Goal: Task Accomplishment & Management: Manage account settings

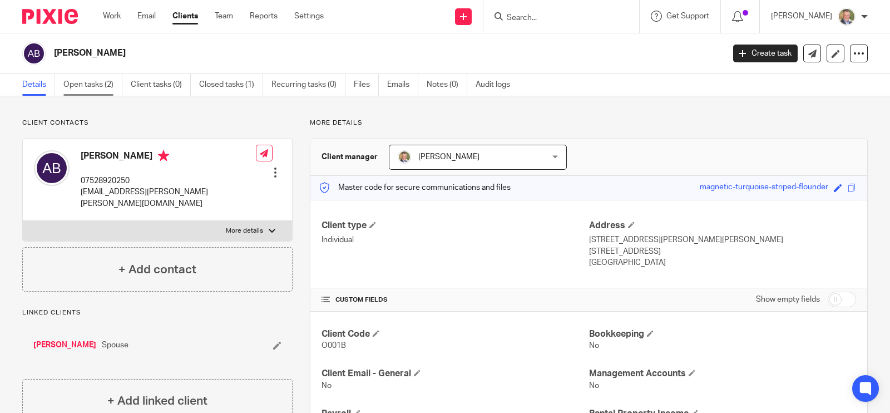
click at [89, 80] on link "Open tasks (2)" at bounding box center [92, 85] width 59 height 22
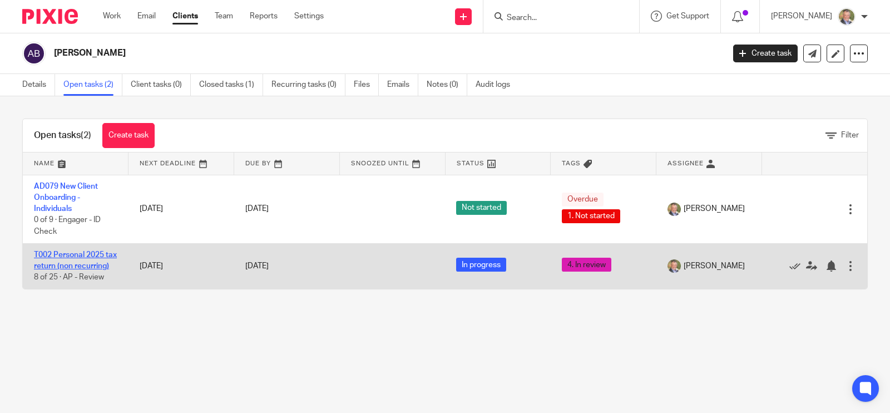
click at [67, 251] on link "T002 Personal 2025 tax return (non recurring)" at bounding box center [75, 260] width 83 height 19
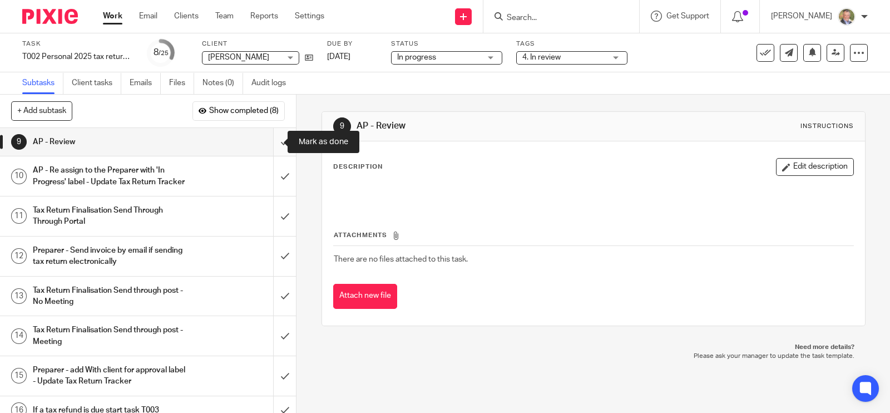
click at [271, 143] on input "submit" at bounding box center [148, 142] width 296 height 28
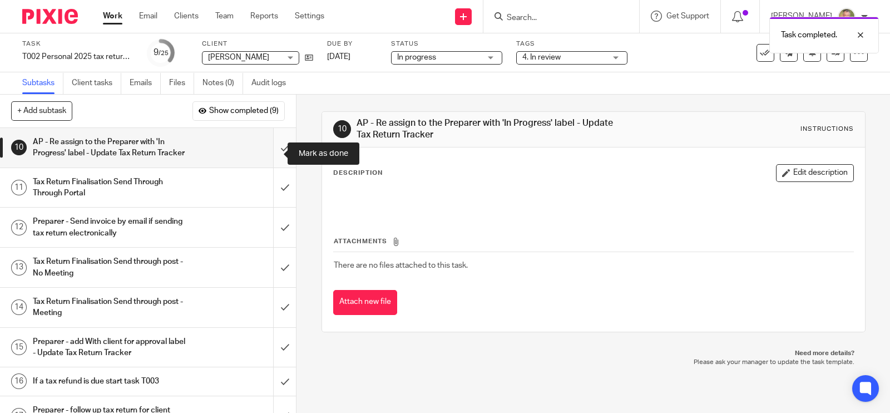
click at [270, 153] on input "submit" at bounding box center [148, 147] width 296 height 39
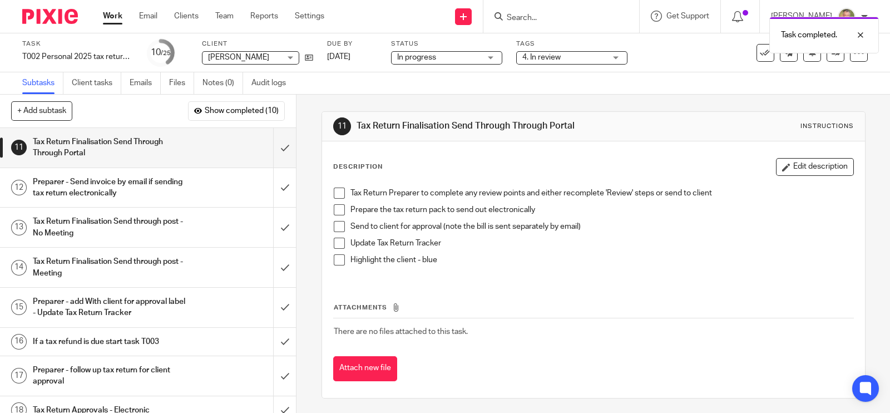
click at [618, 57] on div "4. In review" at bounding box center [571, 57] width 111 height 13
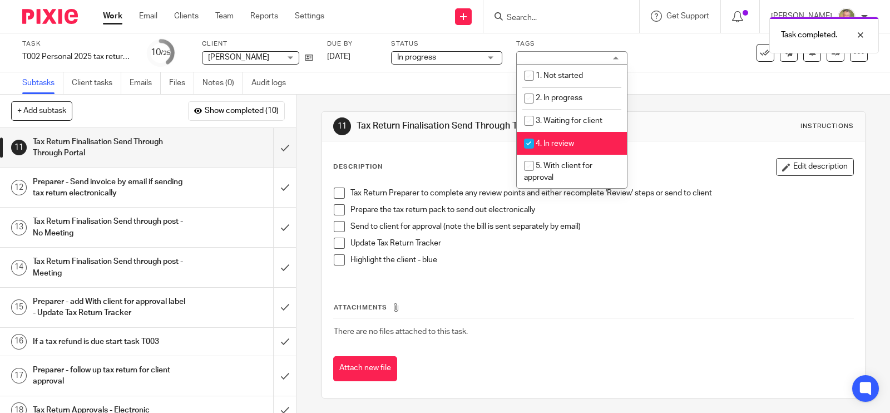
click at [538, 141] on input "checkbox" at bounding box center [528, 143] width 21 height 21
checkbox input "false"
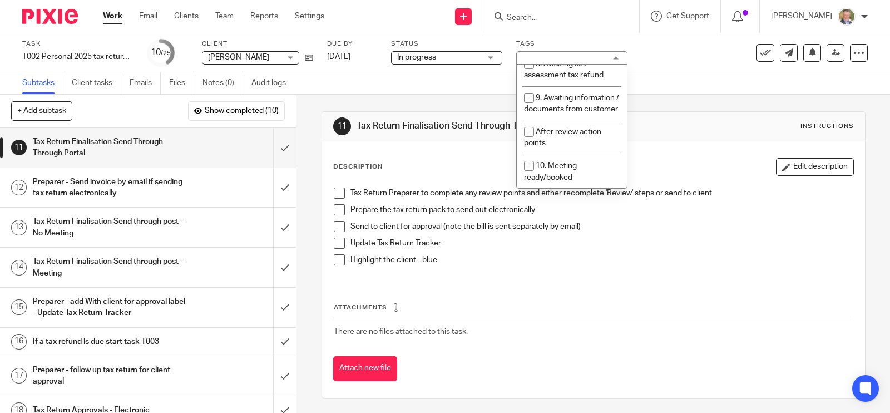
scroll to position [206, 0]
click at [578, 131] on span "After review action points" at bounding box center [562, 137] width 77 height 19
checkbox input "true"
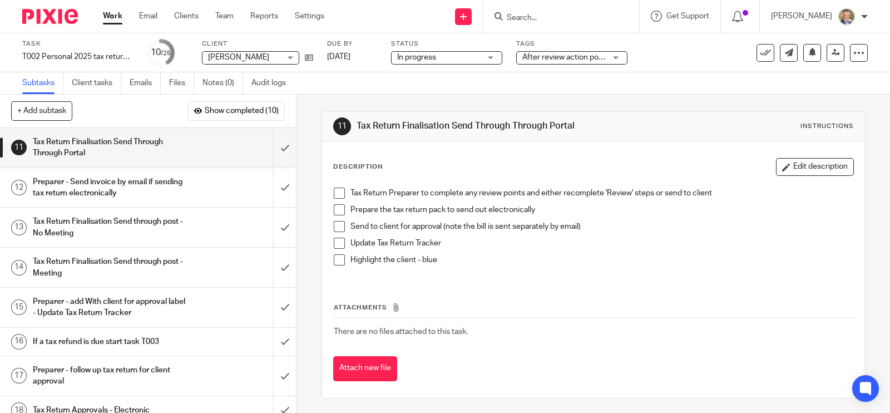
click at [627, 316] on th "Attachments" at bounding box center [593, 310] width 520 height 16
click at [831, 52] on icon at bounding box center [835, 52] width 8 height 8
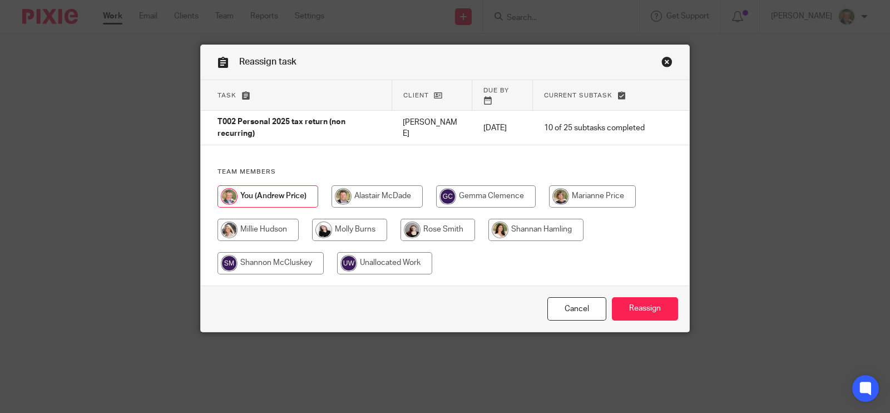
click at [439, 219] on input "radio" at bounding box center [437, 230] width 75 height 22
radio input "true"
click at [644, 302] on input "Reassign" at bounding box center [645, 309] width 66 height 24
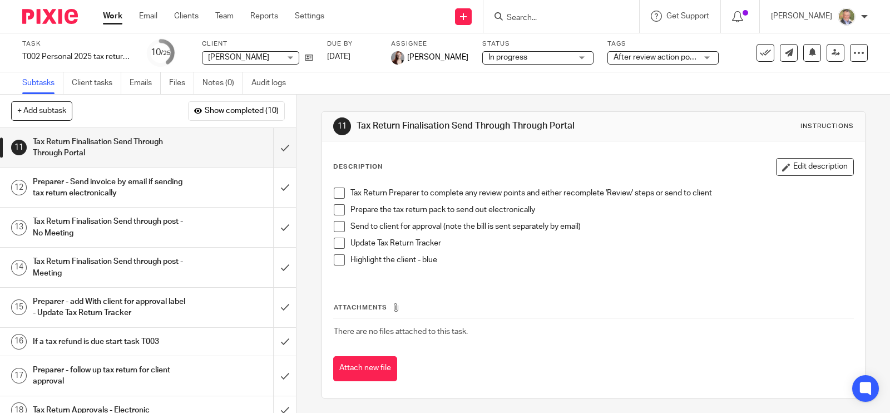
click at [542, 14] on input "Search" at bounding box center [555, 18] width 100 height 10
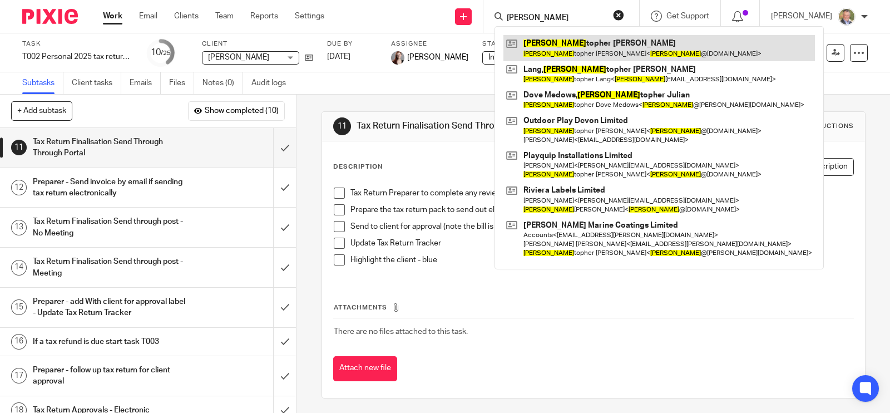
type input "chris"
click at [564, 41] on link at bounding box center [658, 48] width 311 height 26
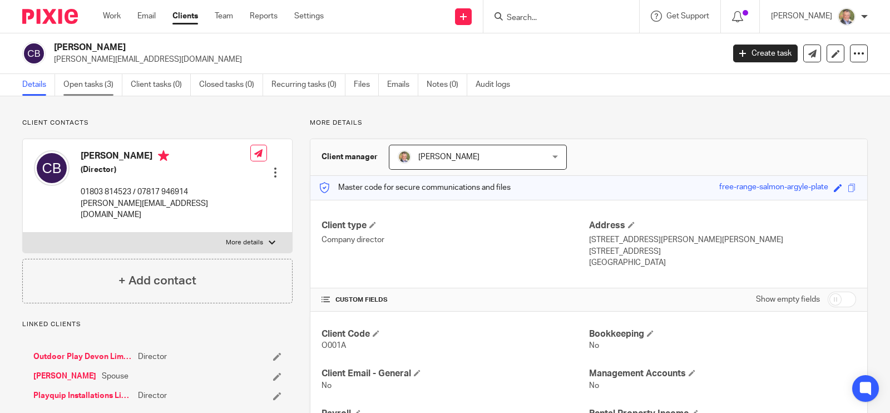
click at [81, 80] on link "Open tasks (3)" at bounding box center [92, 85] width 59 height 22
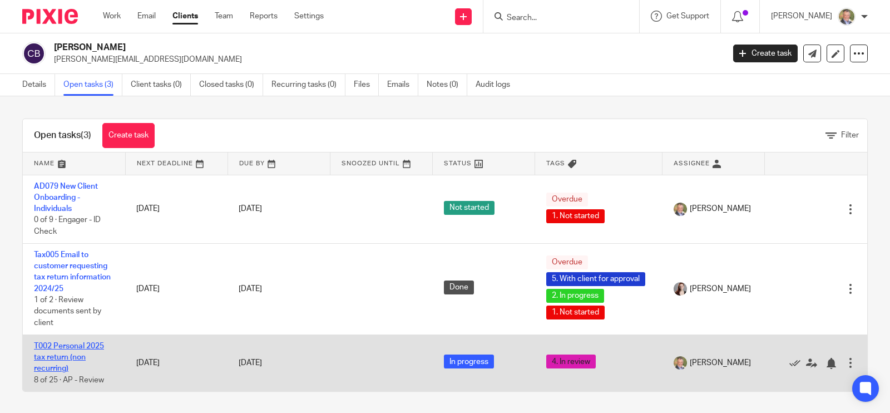
click at [90, 345] on link "T002 Personal 2025 tax return (non recurring)" at bounding box center [69, 357] width 70 height 31
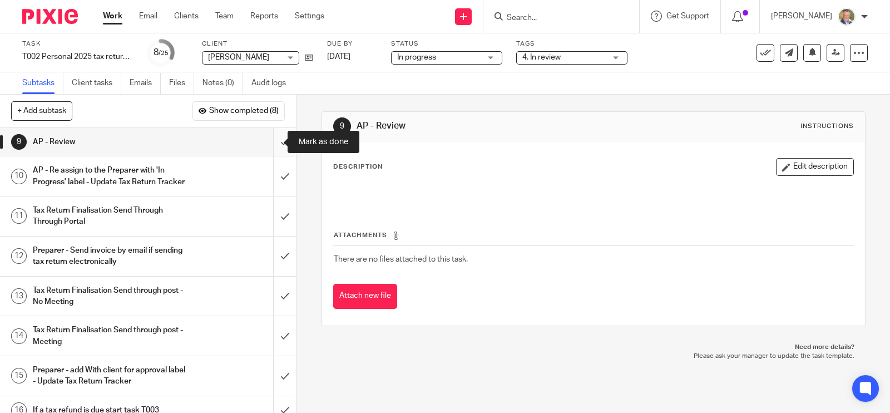
click at [270, 140] on input "submit" at bounding box center [148, 142] width 296 height 28
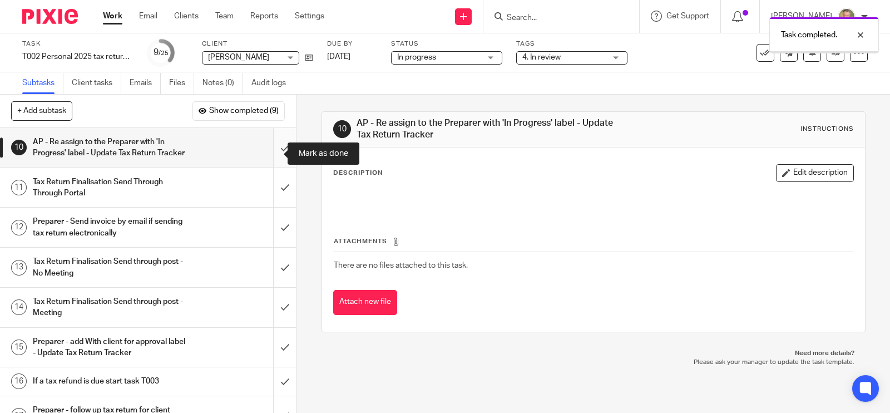
click at [271, 152] on input "submit" at bounding box center [148, 147] width 296 height 39
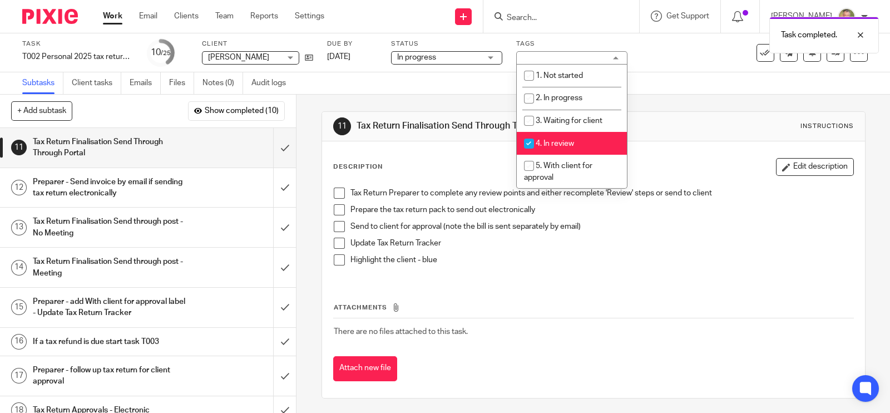
click at [527, 145] on input "checkbox" at bounding box center [528, 143] width 21 height 21
checkbox input "false"
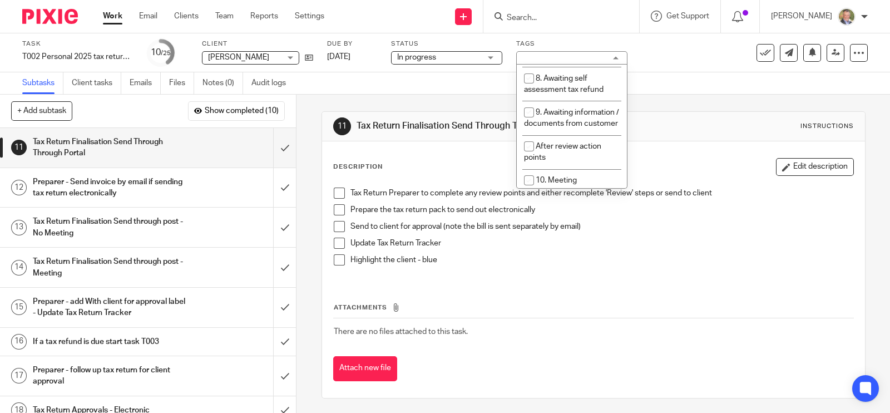
scroll to position [195, 0]
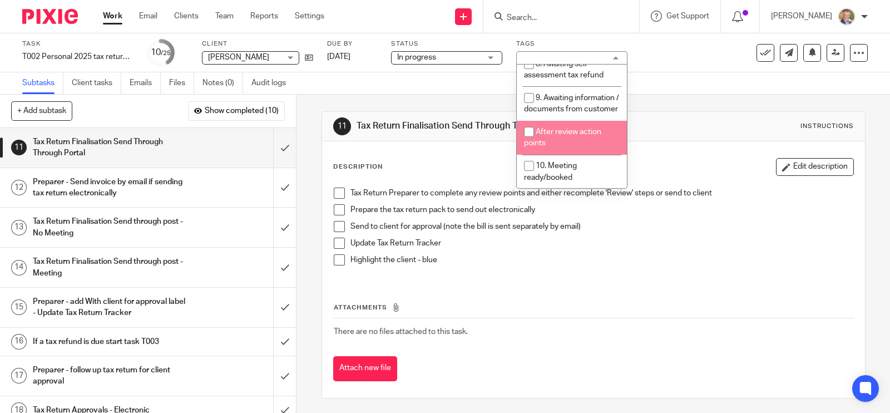
click at [545, 146] on span "After review action points" at bounding box center [562, 137] width 77 height 19
checkbox input "true"
click at [626, 299] on div "Attachments There are no files attached to this task. Attach new file" at bounding box center [593, 330] width 520 height 101
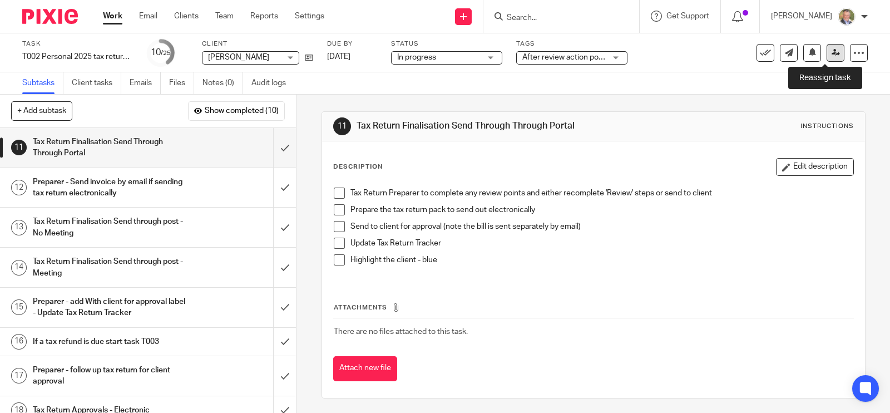
click at [831, 48] on icon at bounding box center [835, 52] width 8 height 8
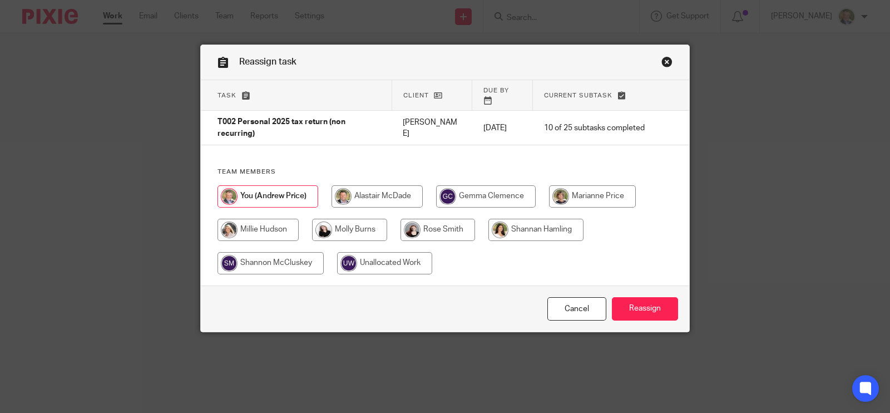
click at [431, 220] on input "radio" at bounding box center [437, 230] width 75 height 22
radio input "true"
click at [646, 297] on input "Reassign" at bounding box center [645, 309] width 66 height 24
